Goal: Transaction & Acquisition: Purchase product/service

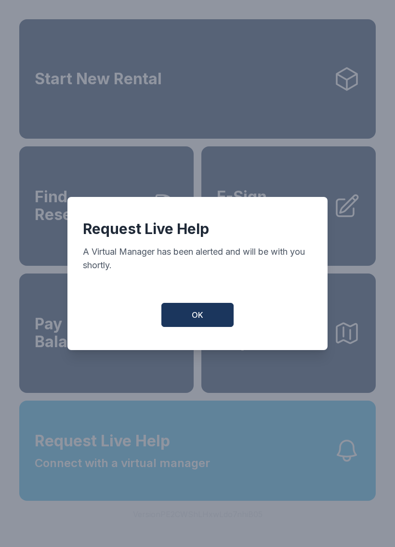
click at [187, 317] on button "OK" at bounding box center [197, 315] width 72 height 24
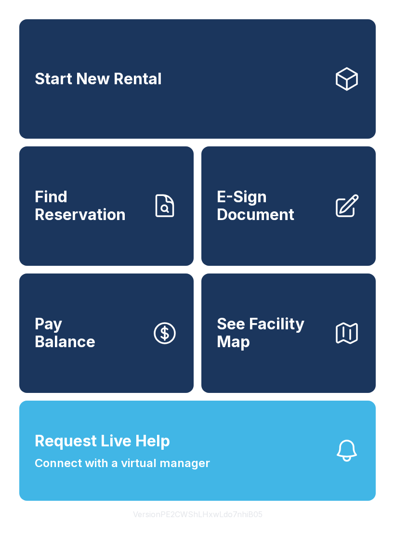
click at [104, 501] on button "Request Live Help Connect with a virtual manager" at bounding box center [197, 451] width 357 height 100
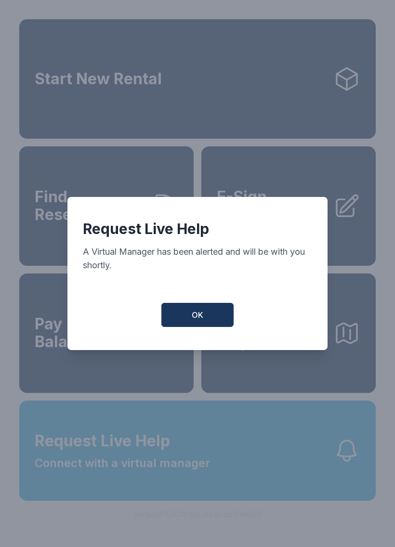
click at [188, 312] on button "OK" at bounding box center [197, 315] width 72 height 24
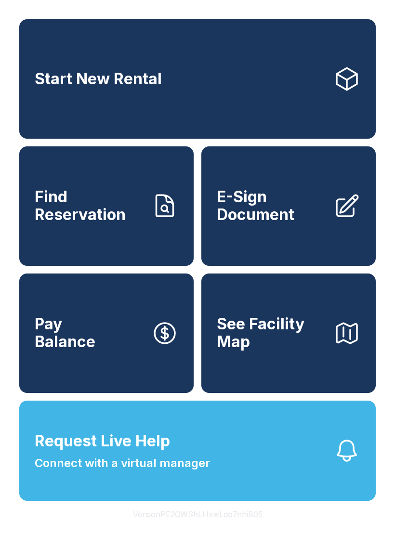
click at [183, 321] on link "Pay Balance" at bounding box center [106, 333] width 174 height 119
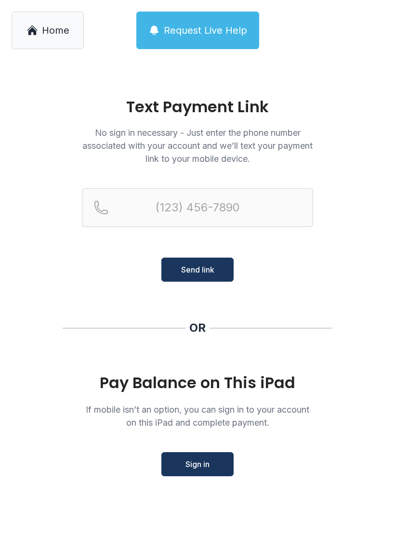
click at [48, 544] on main "Text Payment Link No sign in necessary - Just enter the phone number associated…" at bounding box center [197, 304] width 395 height 487
click at [21, 527] on main "Text Payment Link No sign in necessary - Just enter the phone number associated…" at bounding box center [197, 304] width 395 height 487
click at [48, 547] on main "Text Payment Link No sign in necessary - Just enter the phone number associated…" at bounding box center [197, 304] width 395 height 487
click at [11, 518] on main "Text Payment Link No sign in necessary - Just enter the phone number associated…" at bounding box center [197, 304] width 395 height 487
click at [26, 520] on main "Text Payment Link No sign in necessary - Just enter the phone number associated…" at bounding box center [197, 304] width 395 height 487
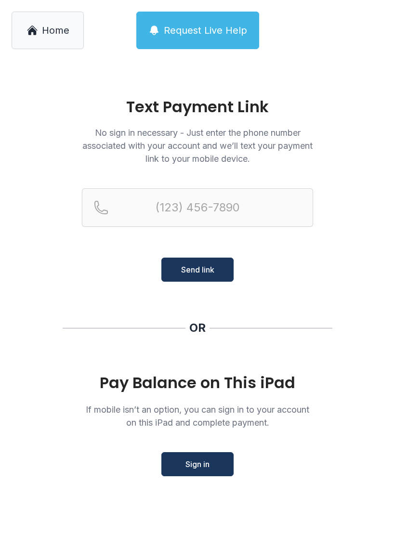
click at [26, 519] on main "Text Payment Link No sign in necessary - Just enter the phone number associated…" at bounding box center [197, 304] width 395 height 487
